Goal: Navigation & Orientation: Find specific page/section

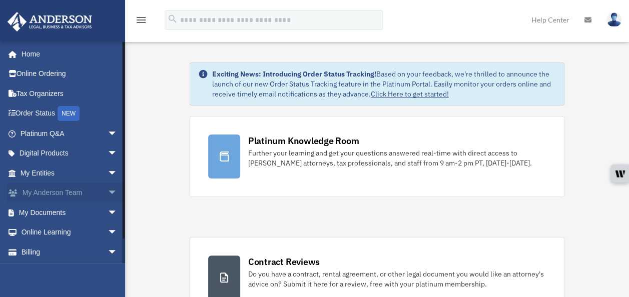
click at [52, 189] on link "My [PERSON_NAME] Team arrow_drop_down" at bounding box center [70, 193] width 126 height 20
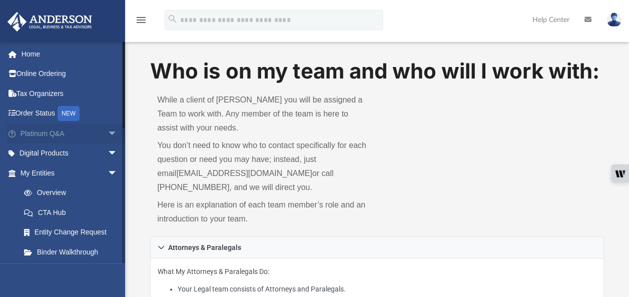
click at [38, 136] on link "Platinum Q&A arrow_drop_down" at bounding box center [70, 134] width 126 height 20
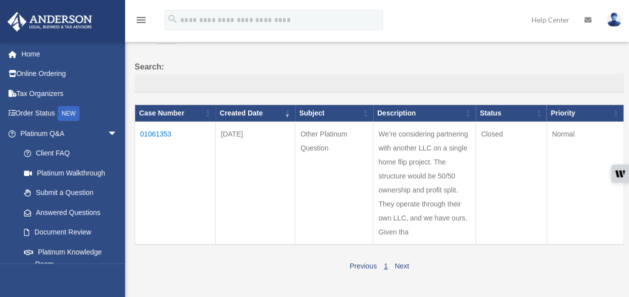
scroll to position [60, 0]
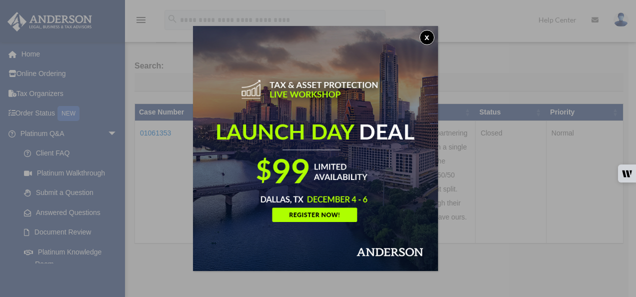
click at [431, 32] on button "x" at bounding box center [427, 37] width 15 height 15
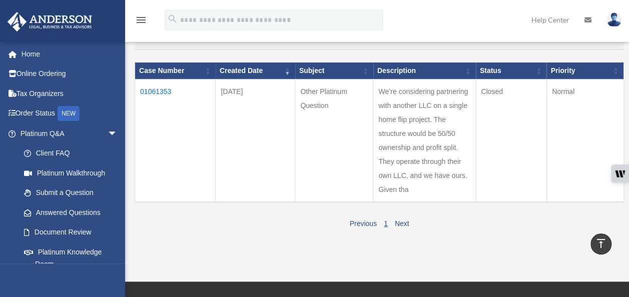
scroll to position [0, 0]
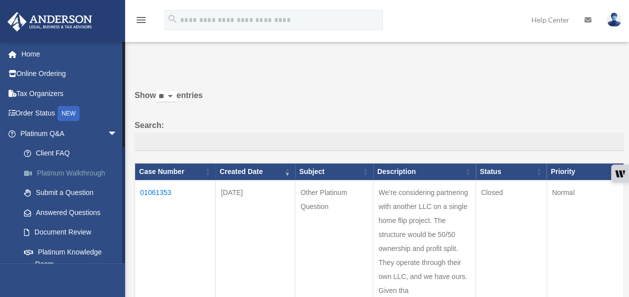
click at [63, 173] on link "Platinum Walkthrough" at bounding box center [73, 173] width 119 height 20
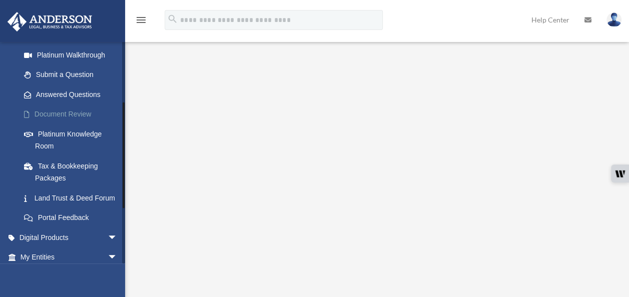
scroll to position [130, 0]
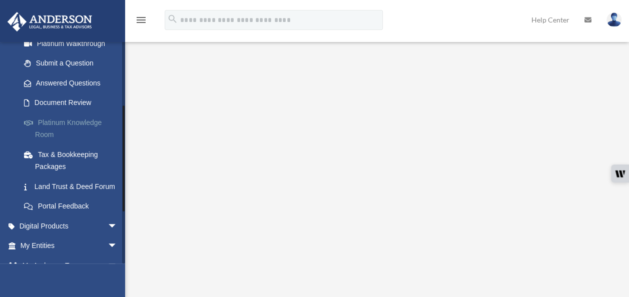
click at [47, 123] on link "Platinum Knowledge Room" at bounding box center [73, 129] width 119 height 32
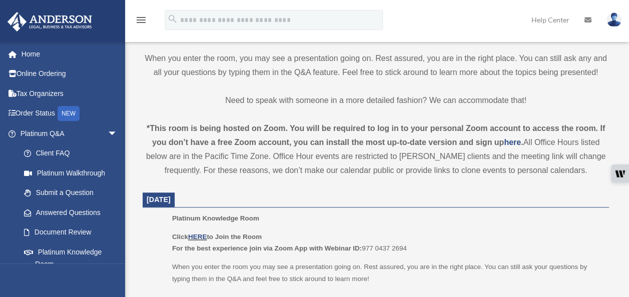
scroll to position [272, 0]
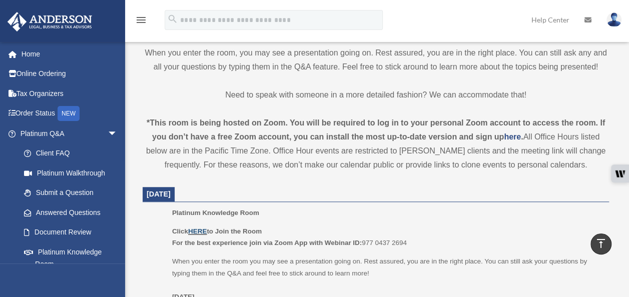
click at [201, 230] on link "HERE" at bounding box center [197, 232] width 19 height 8
